Goal: Task Accomplishment & Management: Manage account settings

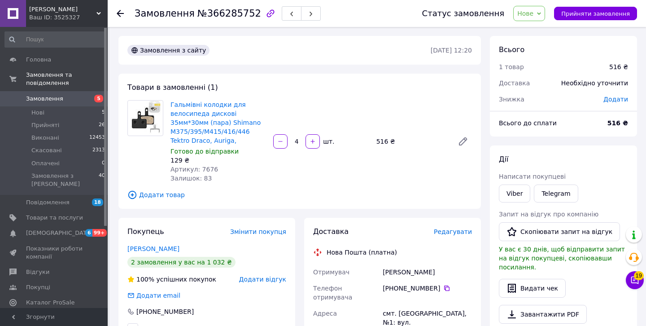
click at [533, 12] on span "Нове" at bounding box center [525, 13] width 16 height 7
click at [538, 58] on li "Скасовано" at bounding box center [533, 58] width 41 height 13
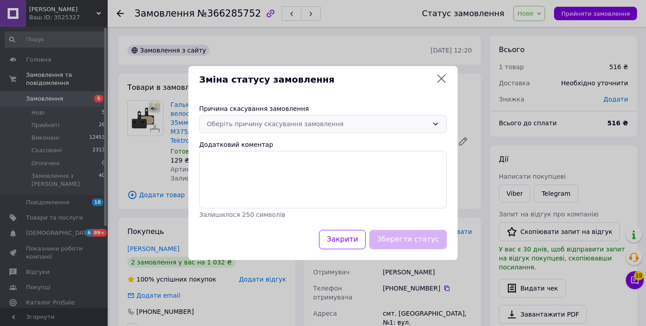
click at [329, 123] on div "Оберіть причину скасування замовлення" at bounding box center [318, 124] width 222 height 10
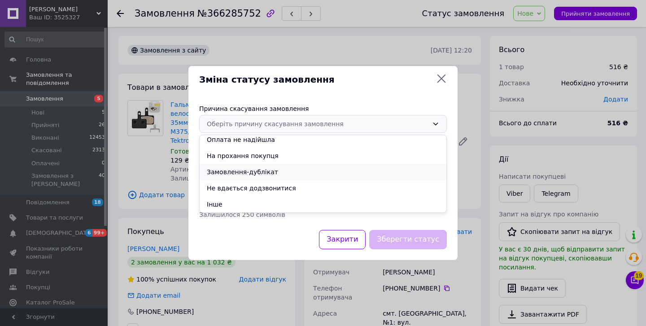
scroll to position [36, 0]
click at [270, 173] on li "Замовлення-дублікат" at bounding box center [323, 172] width 247 height 16
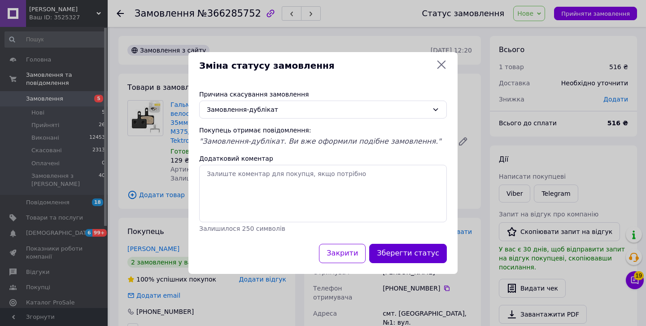
click at [427, 254] on button "Зберегти статус" at bounding box center [408, 252] width 78 height 19
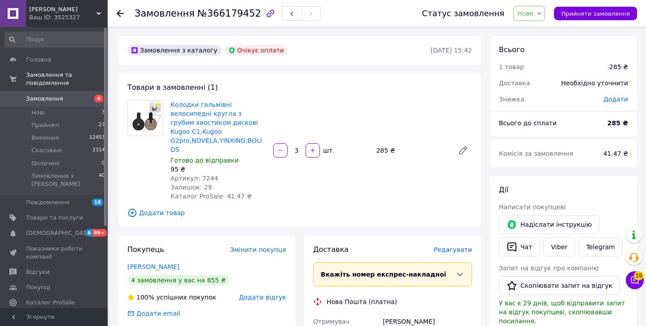
click at [541, 13] on icon at bounding box center [539, 14] width 4 height 4
click at [537, 56] on li "Скасовано" at bounding box center [533, 58] width 41 height 13
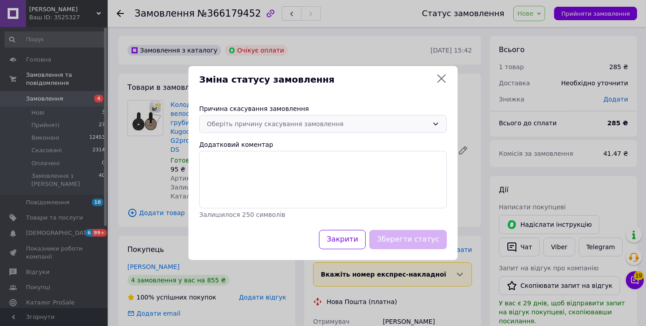
click at [324, 124] on div "Оберіть причину скасування замовлення" at bounding box center [318, 124] width 222 height 10
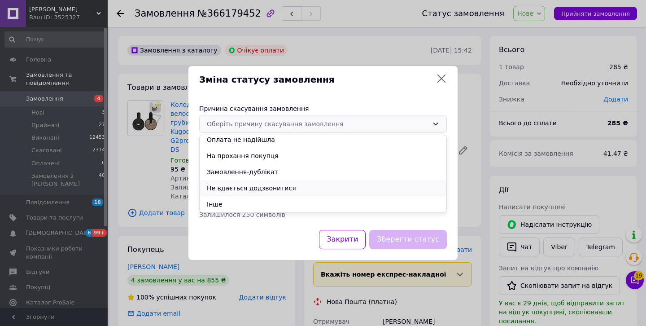
scroll to position [36, 0]
click at [261, 175] on li "Замовлення-дублікат" at bounding box center [323, 172] width 247 height 16
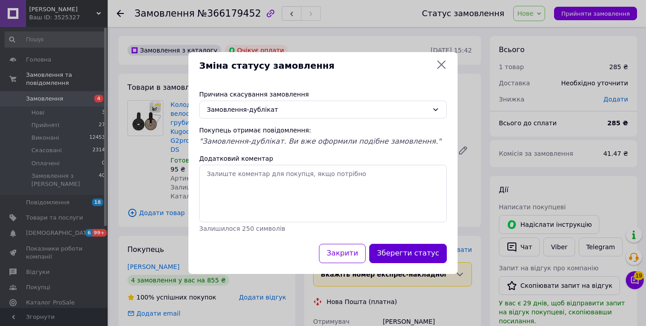
click at [401, 253] on button "Зберегти статус" at bounding box center [408, 252] width 78 height 19
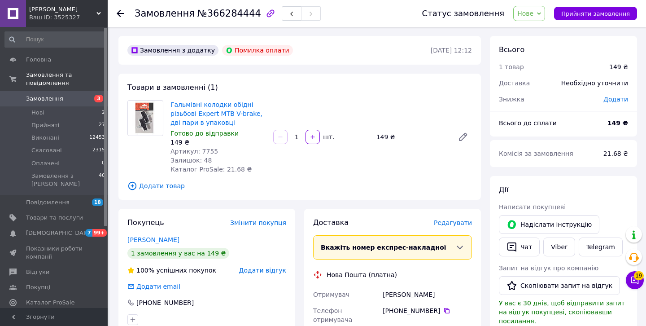
click at [535, 17] on span "Нове" at bounding box center [529, 13] width 32 height 15
click at [537, 59] on li "Скасовано" at bounding box center [533, 58] width 41 height 13
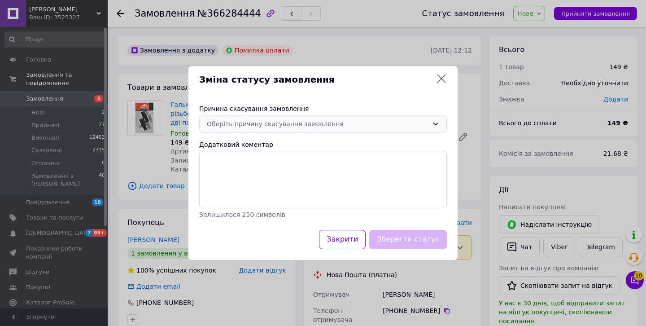
click at [318, 119] on div "Оберіть причину скасування замовлення" at bounding box center [318, 124] width 222 height 10
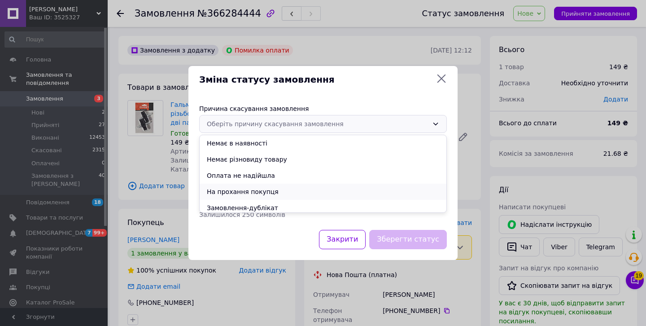
scroll to position [27, 0]
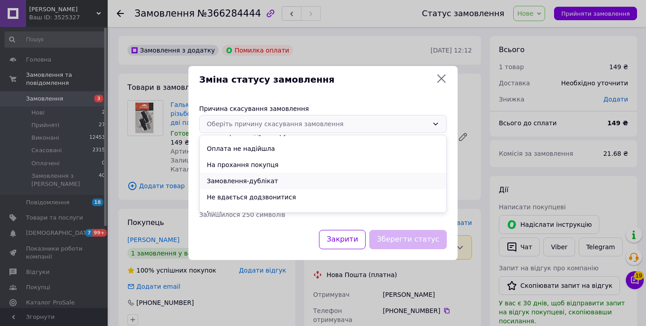
click at [262, 181] on li "Замовлення-дублікат" at bounding box center [323, 181] width 247 height 16
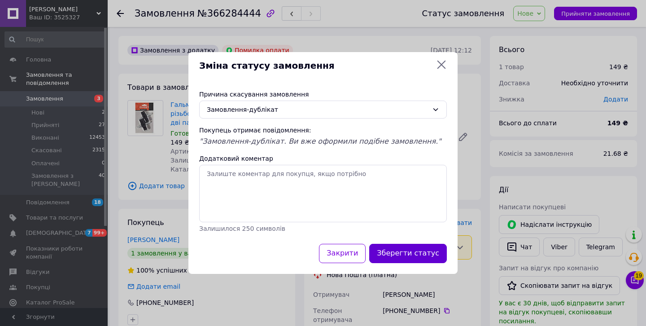
click at [430, 255] on button "Зберегти статус" at bounding box center [408, 252] width 78 height 19
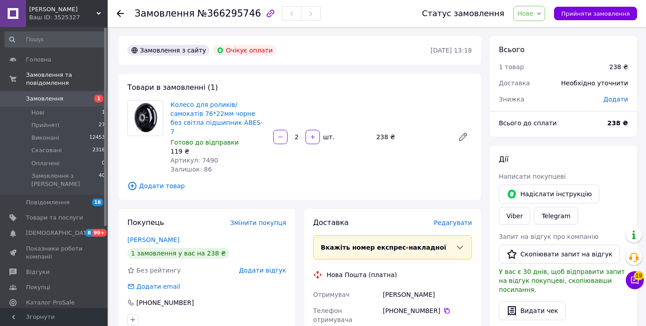
click at [531, 13] on span "Нове" at bounding box center [525, 13] width 16 height 7
click at [537, 58] on li "Скасовано" at bounding box center [533, 58] width 41 height 13
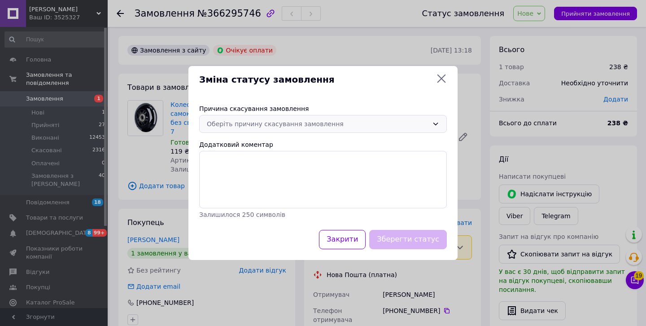
click at [312, 122] on div "Оберіть причину скасування замовлення" at bounding box center [318, 124] width 222 height 10
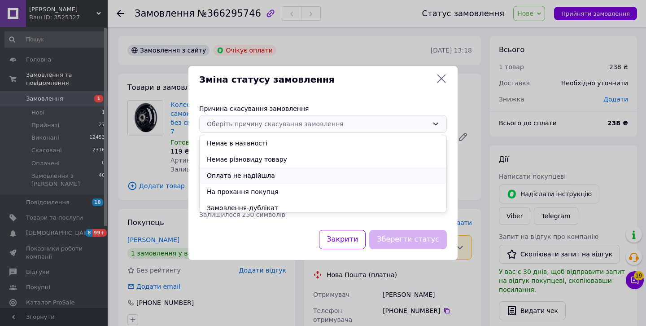
click at [268, 174] on li "Оплата не надійшла" at bounding box center [323, 175] width 247 height 16
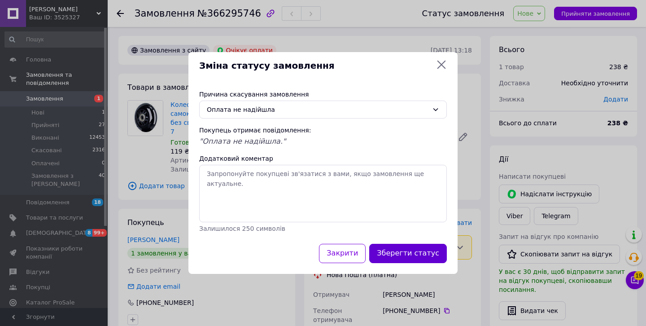
click at [396, 253] on button "Зберегти статус" at bounding box center [408, 252] width 78 height 19
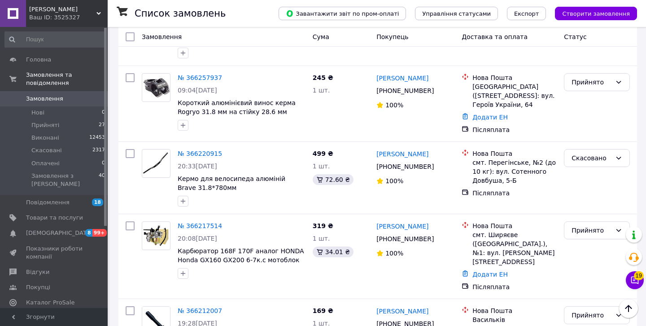
scroll to position [1498, 0]
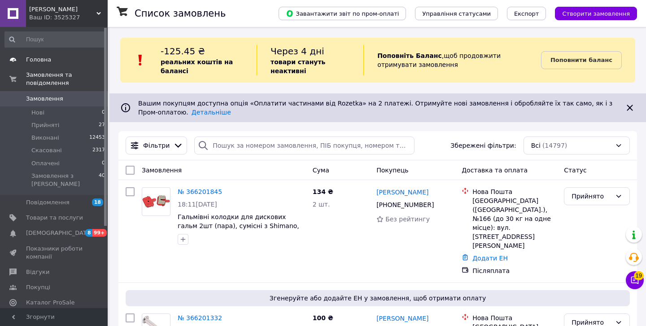
click at [35, 60] on span "Головна" at bounding box center [38, 60] width 25 height 8
